Goal: Check status: Check status

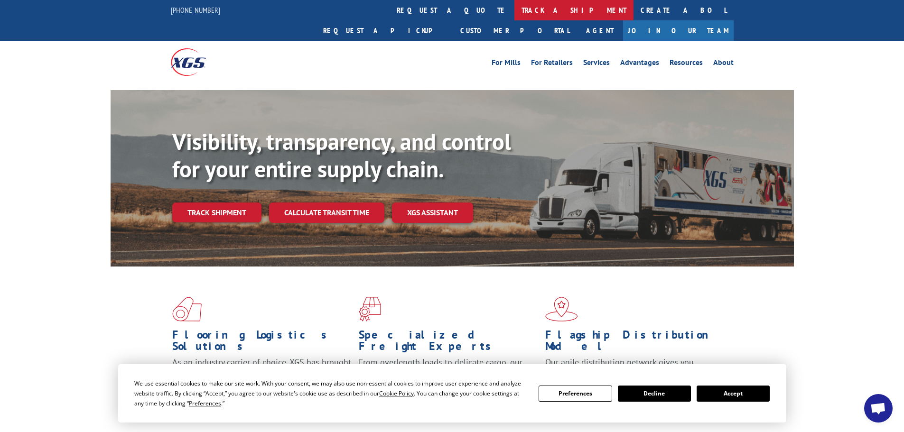
click at [515, 9] on link "track a shipment" at bounding box center [574, 10] width 119 height 20
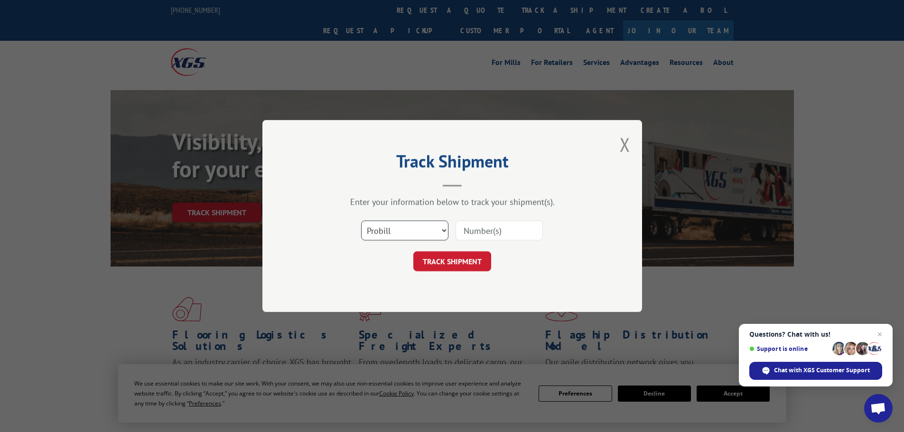
click at [441, 227] on select "Select category... Probill BOL PO" at bounding box center [404, 231] width 87 height 20
select select "bol"
click at [361, 221] on select "Select category... Probill BOL PO" at bounding box center [404, 231] width 87 height 20
click at [482, 232] on input at bounding box center [499, 231] width 87 height 20
paste input "7066084"
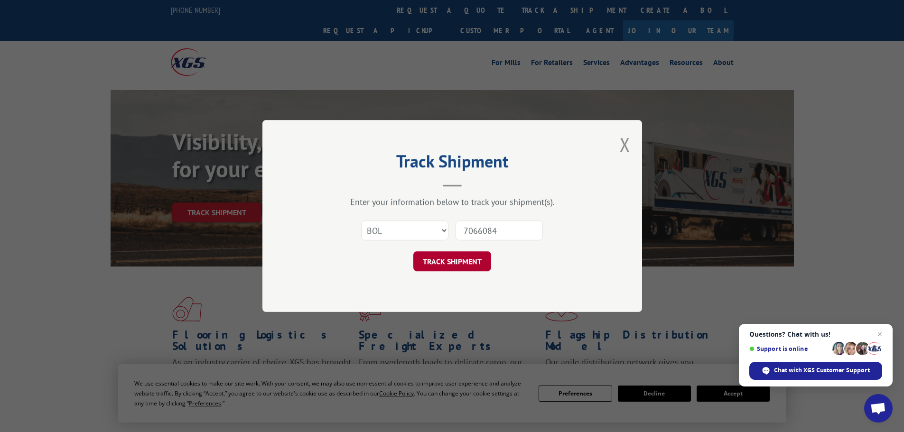
type input "7066084"
click at [463, 263] on button "TRACK SHIPMENT" at bounding box center [452, 262] width 78 height 20
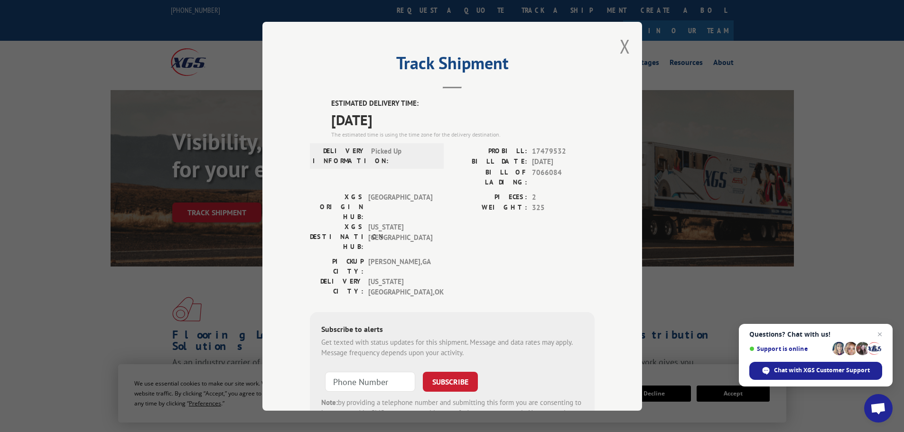
drag, startPoint x: 331, startPoint y: 117, endPoint x: 420, endPoint y: 127, distance: 89.8
click at [420, 127] on span "[DATE]" at bounding box center [462, 119] width 263 height 21
click at [622, 47] on button "Close modal" at bounding box center [625, 46] width 10 height 25
